Goal: Task Accomplishment & Management: Use online tool/utility

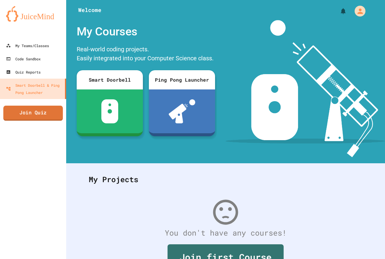
click at [47, 117] on link "Join Quiz" at bounding box center [33, 113] width 60 height 15
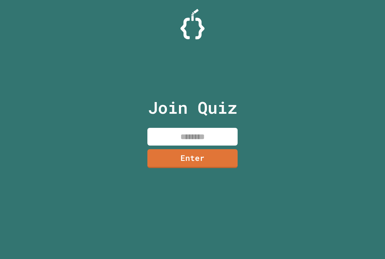
click at [175, 132] on input at bounding box center [192, 137] width 90 height 18
drag, startPoint x: 217, startPoint y: 160, endPoint x: 228, endPoint y: 152, distance: 14.4
click at [228, 152] on link "Enter" at bounding box center [192, 158] width 89 height 20
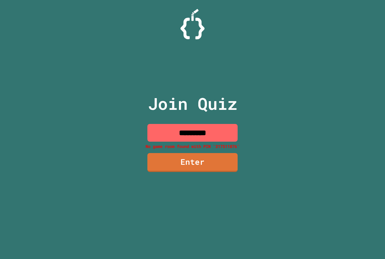
click at [220, 140] on input "*********" at bounding box center [192, 133] width 90 height 18
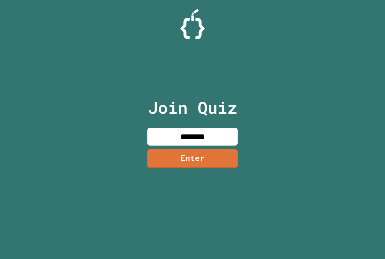
type input "********"
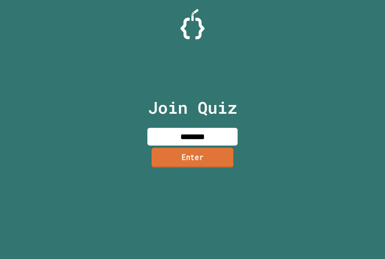
click at [213, 152] on link "Enter" at bounding box center [192, 158] width 82 height 20
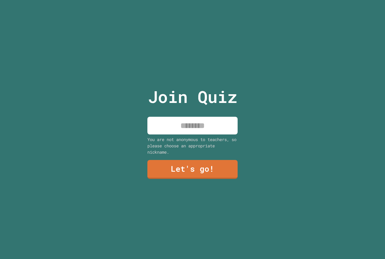
click at [211, 125] on input at bounding box center [192, 126] width 90 height 18
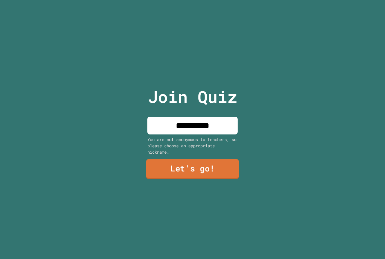
type input "**********"
click at [206, 174] on link "Let's go!" at bounding box center [192, 170] width 93 height 20
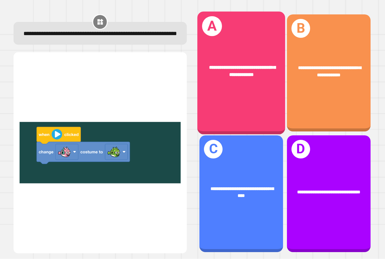
click at [231, 86] on div "**********" at bounding box center [241, 72] width 88 height 34
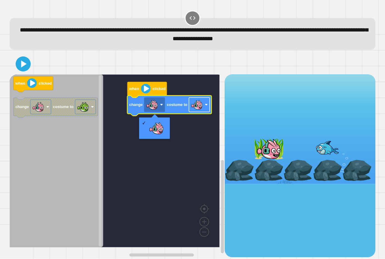
click at [196, 104] on image "Blockly Workspace" at bounding box center [197, 105] width 12 height 12
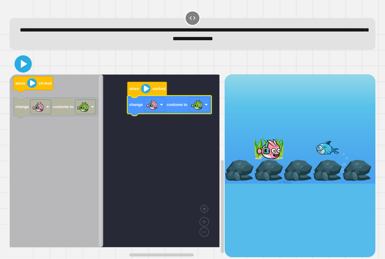
drag, startPoint x: 16, startPoint y: 62, endPoint x: 21, endPoint y: 62, distance: 4.8
click at [17, 62] on icon at bounding box center [23, 64] width 14 height 14
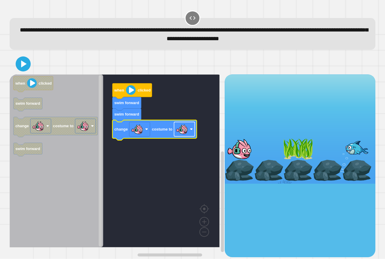
click at [180, 136] on image "Blockly Workspace" at bounding box center [182, 130] width 12 height 12
click at [26, 62] on icon at bounding box center [23, 64] width 14 height 14
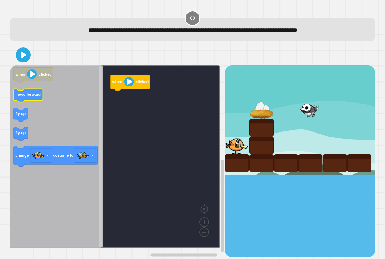
click at [26, 95] on text "move forward" at bounding box center [27, 95] width 25 height 5
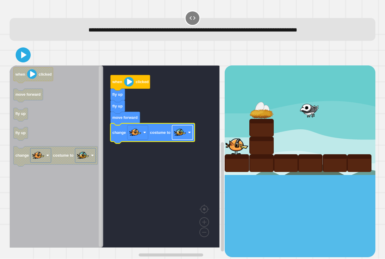
click at [179, 140] on rect "Blockly Workspace" at bounding box center [182, 133] width 21 height 14
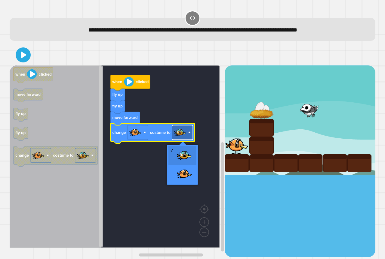
click at [179, 140] on rect "Blockly Workspace" at bounding box center [182, 133] width 21 height 14
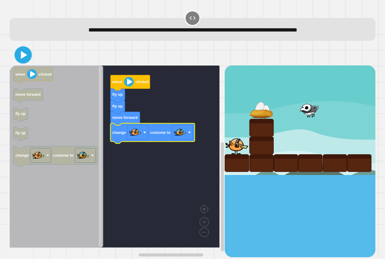
drag, startPoint x: 26, startPoint y: 61, endPoint x: 47, endPoint y: 66, distance: 20.8
click at [26, 61] on icon at bounding box center [23, 55] width 14 height 14
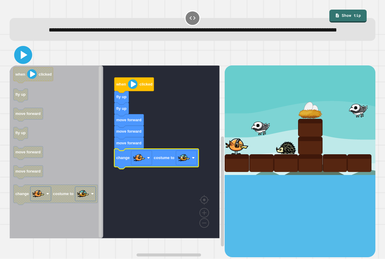
click at [22, 62] on icon at bounding box center [23, 55] width 14 height 14
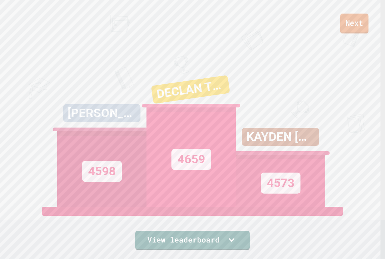
click at [343, 22] on link "Next" at bounding box center [354, 24] width 28 height 20
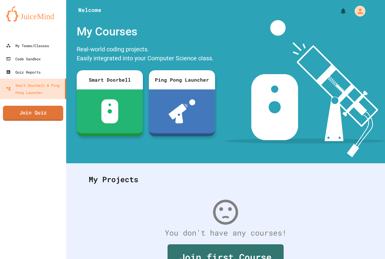
click at [26, 118] on link "Join Quiz" at bounding box center [33, 113] width 60 height 15
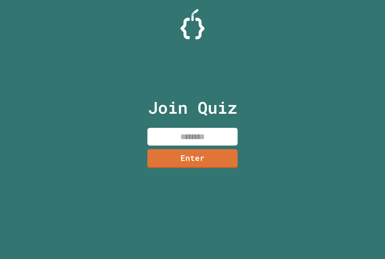
click at [193, 139] on input at bounding box center [192, 137] width 90 height 18
type input "********"
click at [189, 151] on link "Enter" at bounding box center [192, 158] width 92 height 20
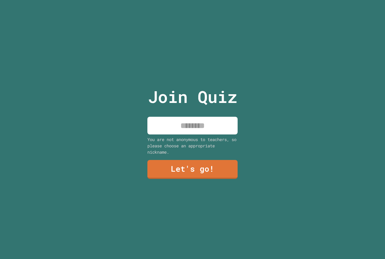
click at [193, 121] on input at bounding box center [192, 126] width 90 height 18
type input "**********"
click at [187, 157] on div "**********" at bounding box center [192, 129] width 101 height 259
click at [186, 160] on link "Let's go!" at bounding box center [192, 169] width 90 height 19
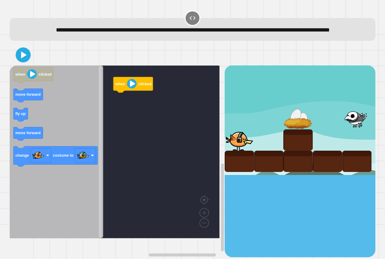
click at [63, 113] on icon "Blockly Workspace" at bounding box center [56, 152] width 93 height 173
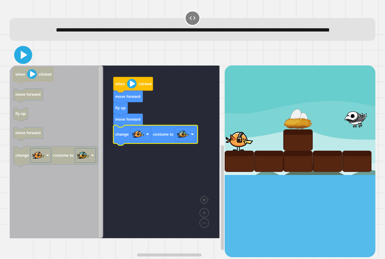
click at [21, 59] on icon at bounding box center [24, 55] width 7 height 8
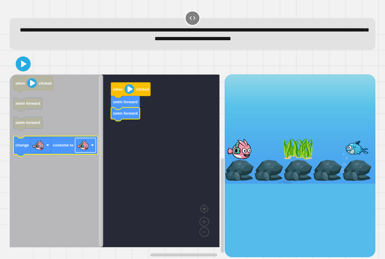
click at [90, 145] on rect "Blockly Workspace" at bounding box center [85, 145] width 21 height 14
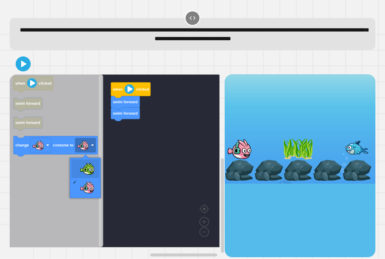
drag, startPoint x: 85, startPoint y: 171, endPoint x: 55, endPoint y: 155, distance: 33.7
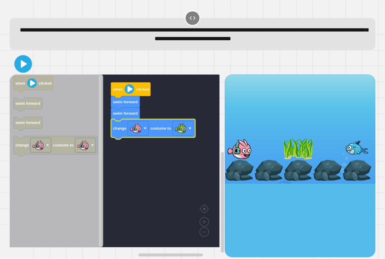
click at [24, 66] on icon at bounding box center [24, 64] width 7 height 8
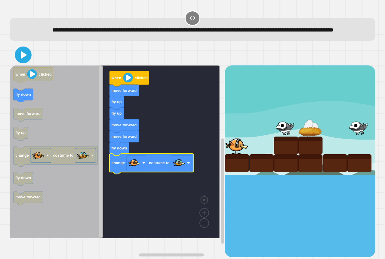
click at [28, 62] on icon at bounding box center [24, 55] width 14 height 14
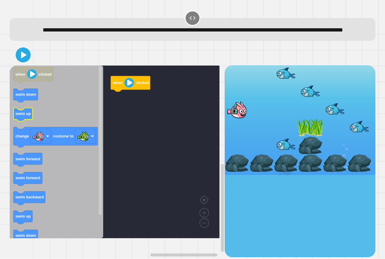
click at [18, 122] on icon "Blockly Workspace" at bounding box center [23, 115] width 19 height 14
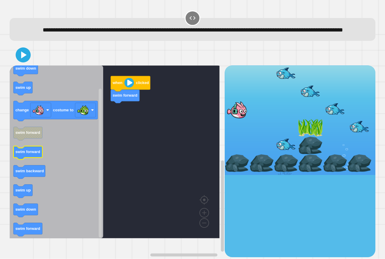
click at [60, 167] on icon "Blockly Workspace" at bounding box center [56, 152] width 93 height 173
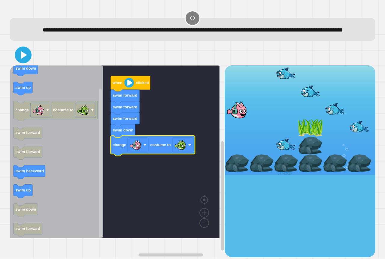
click at [24, 62] on icon at bounding box center [24, 55] width 14 height 14
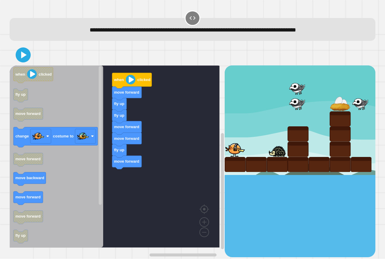
click at [96, 162] on icon "when clicked fly up move forward change costume to move forward move backward m…" at bounding box center [56, 157] width 93 height 182
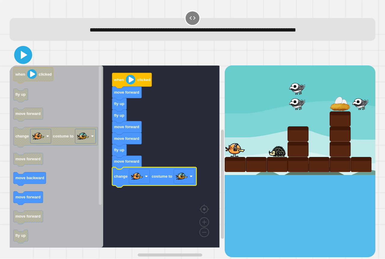
click at [26, 58] on icon at bounding box center [23, 55] width 14 height 14
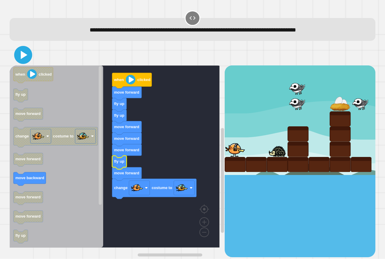
click at [26, 58] on icon at bounding box center [23, 55] width 14 height 14
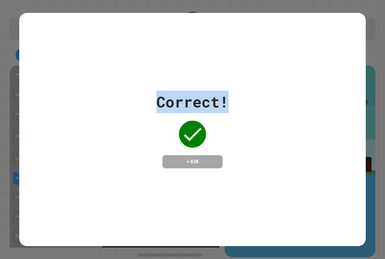
drag, startPoint x: 205, startPoint y: 102, endPoint x: 0, endPoint y: 123, distance: 206.0
click at [0, 123] on div "Correct! + 838" at bounding box center [192, 129] width 385 height 259
click at [274, 61] on div "Correct! + 838" at bounding box center [192, 130] width 346 height 234
click at [273, 120] on div "Correct! + 838" at bounding box center [192, 130] width 346 height 78
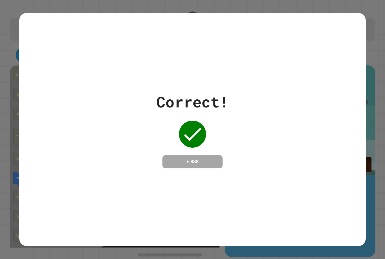
drag, startPoint x: 274, startPoint y: 118, endPoint x: 269, endPoint y: 110, distance: 9.6
click at [269, 110] on div "Correct! + 838" at bounding box center [192, 130] width 346 height 78
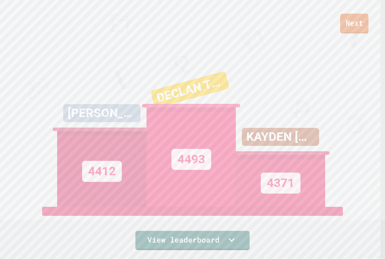
click at [354, 26] on link "Next" at bounding box center [354, 24] width 28 height 20
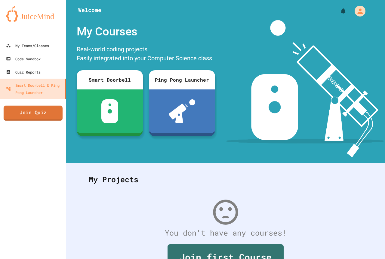
click at [37, 118] on link "Join Quiz" at bounding box center [33, 113] width 59 height 15
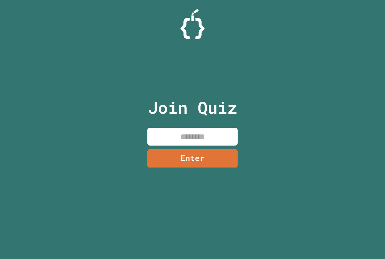
click at [193, 139] on input at bounding box center [192, 137] width 90 height 18
type input "********"
click at [199, 152] on link "Enter" at bounding box center [192, 158] width 87 height 20
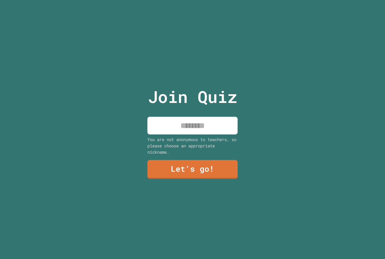
click at [190, 123] on input at bounding box center [192, 126] width 90 height 18
type input "**********"
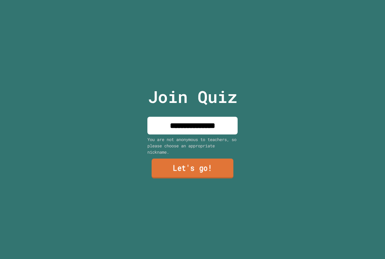
click at [177, 166] on link "Let's go!" at bounding box center [192, 169] width 82 height 20
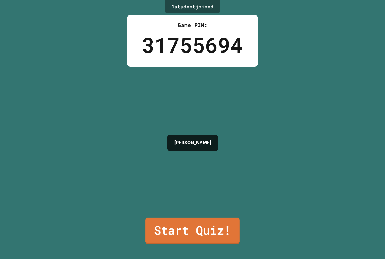
click at [165, 222] on link "Start Quiz!" at bounding box center [192, 231] width 94 height 26
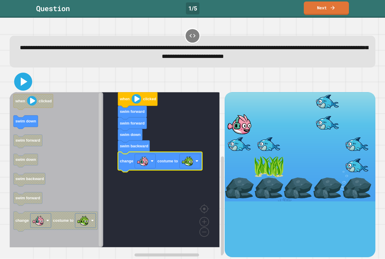
click at [25, 84] on icon at bounding box center [24, 82] width 7 height 8
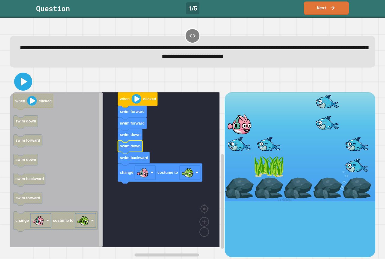
click at [26, 79] on icon at bounding box center [23, 82] width 14 height 14
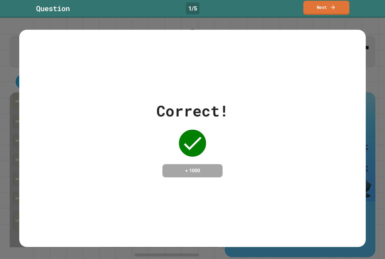
click at [316, 6] on link "Next" at bounding box center [326, 8] width 46 height 14
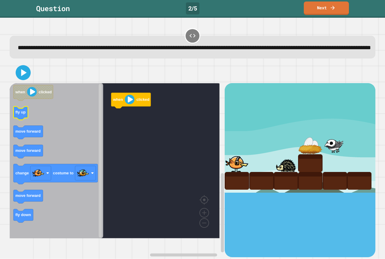
click at [21, 120] on icon "Blockly Workspace" at bounding box center [21, 114] width 14 height 14
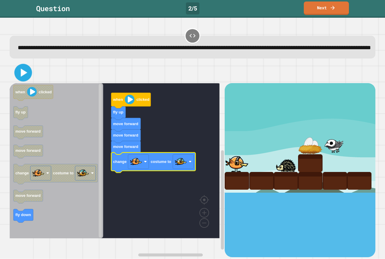
click at [22, 77] on icon at bounding box center [24, 73] width 7 height 8
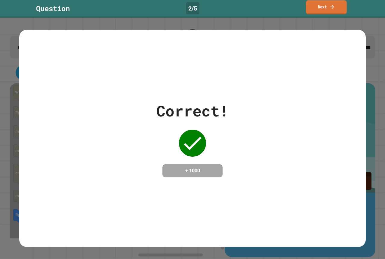
click at [326, 5] on link "Next" at bounding box center [326, 7] width 41 height 14
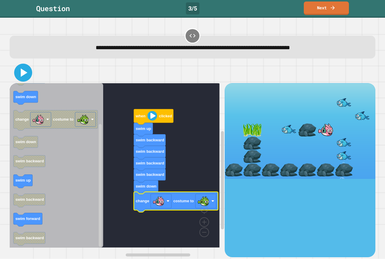
click at [23, 70] on icon at bounding box center [23, 73] width 14 height 14
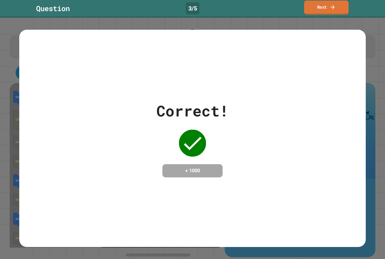
click at [313, 8] on link "Next" at bounding box center [326, 8] width 44 height 14
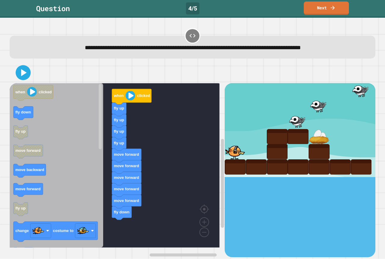
click at [46, 154] on icon "when clicked fly down fly up move forward move backward move forward fly up cha…" at bounding box center [56, 165] width 93 height 165
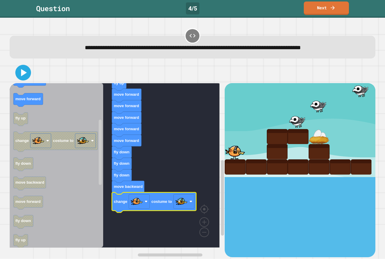
click at [27, 75] on icon at bounding box center [23, 73] width 13 height 13
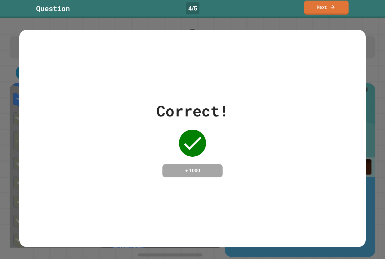
click at [322, 9] on link "Next" at bounding box center [326, 8] width 44 height 14
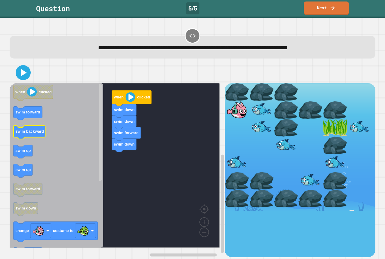
click at [31, 137] on g "swim backward" at bounding box center [30, 133] width 32 height 14
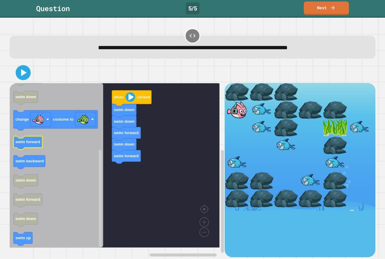
click at [32, 144] on icon "when clicked swim forward swim backward swim up swim up swim forward swim down …" at bounding box center [56, 165] width 93 height 165
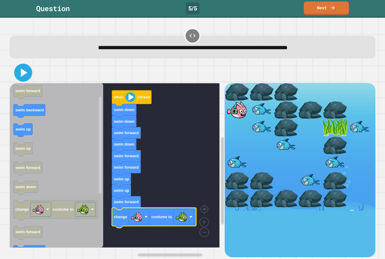
drag, startPoint x: 20, startPoint y: 74, endPoint x: 23, endPoint y: 77, distance: 5.1
click at [20, 75] on icon at bounding box center [23, 73] width 14 height 14
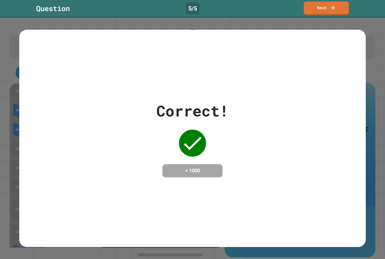
drag, startPoint x: 201, startPoint y: 178, endPoint x: 223, endPoint y: 163, distance: 26.0
click at [203, 179] on div "Correct! + 1000" at bounding box center [192, 139] width 346 height 218
click at [315, 14] on link "Next" at bounding box center [325, 7] width 41 height 14
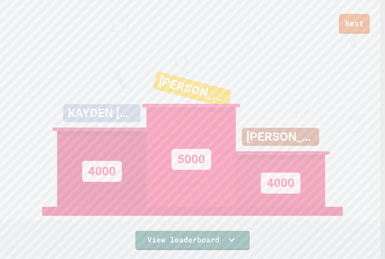
click at [359, 22] on link "Next" at bounding box center [354, 24] width 31 height 20
